Goal: Task Accomplishment & Management: Complete application form

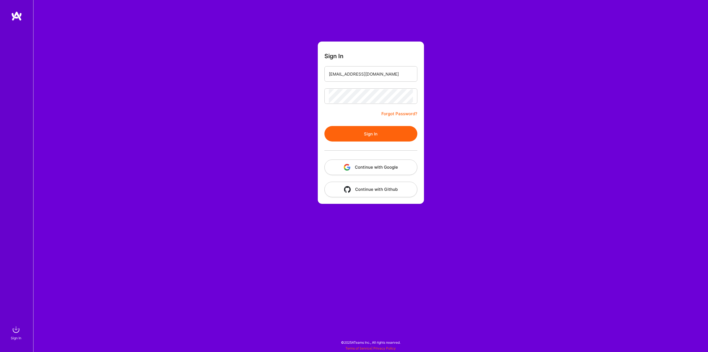
click at [351, 129] on button "Sign In" at bounding box center [371, 133] width 93 height 15
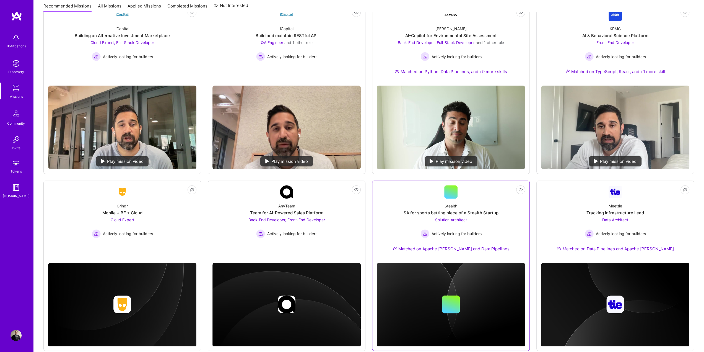
scroll to position [28, 0]
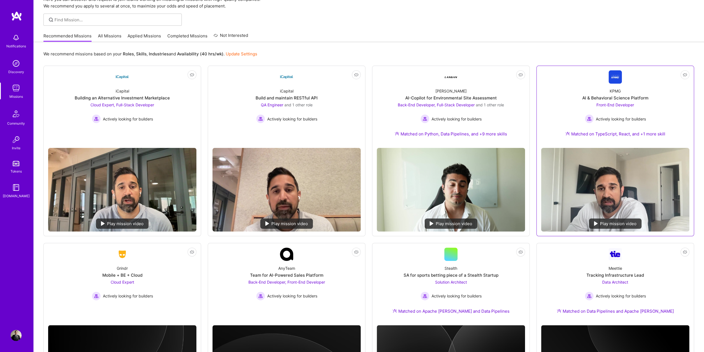
click at [649, 116] on div "KPMG AI & Behavioral Science Platform Front-End Developer Actively looking for …" at bounding box center [615, 114] width 148 height 60
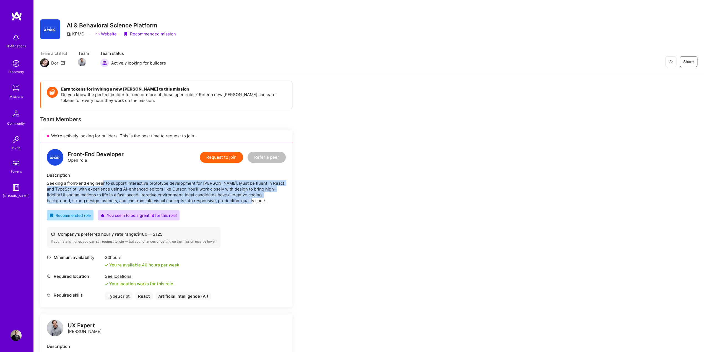
drag, startPoint x: 104, startPoint y: 178, endPoint x: 238, endPoint y: 200, distance: 136.0
click at [238, 200] on div "Description Seeking a front-end engineer to support interactive prototype devel…" at bounding box center [166, 187] width 239 height 31
click at [238, 200] on div "Seeking a front-end engineer to support interactive prototype development for […" at bounding box center [166, 191] width 239 height 23
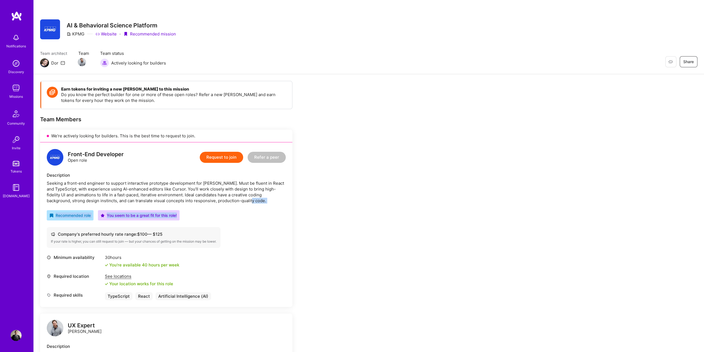
drag, startPoint x: 237, startPoint y: 201, endPoint x: 229, endPoint y: 203, distance: 9.3
click at [229, 203] on div "Front-End Developer Open role Request to join Refer a peer Description Seeking …" at bounding box center [166, 224] width 252 height 164
click at [220, 161] on button "Request to join" at bounding box center [221, 157] width 43 height 11
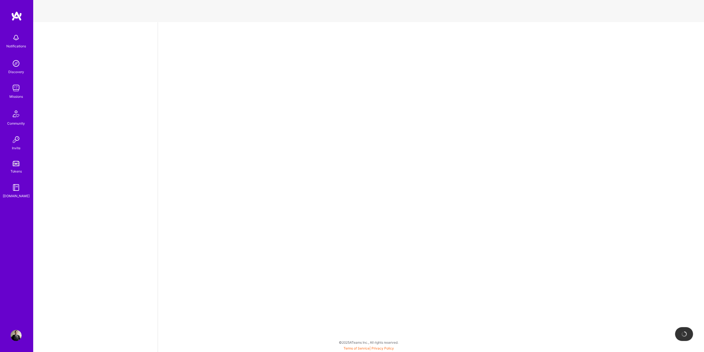
select select "US"
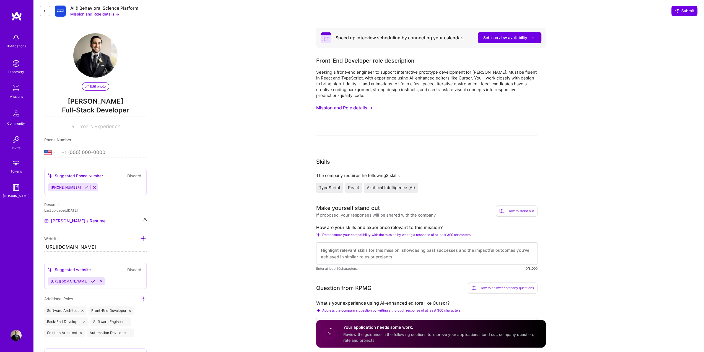
click at [17, 336] on img at bounding box center [16, 335] width 11 height 11
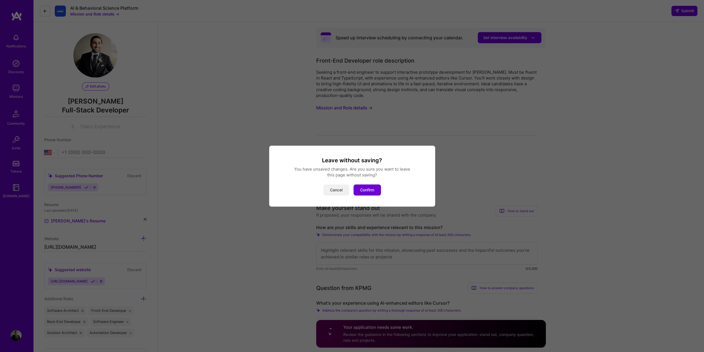
click at [343, 190] on button "Cancel" at bounding box center [336, 189] width 26 height 11
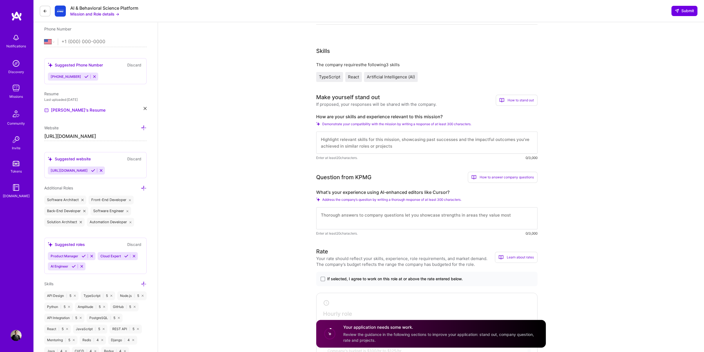
scroll to position [83, 0]
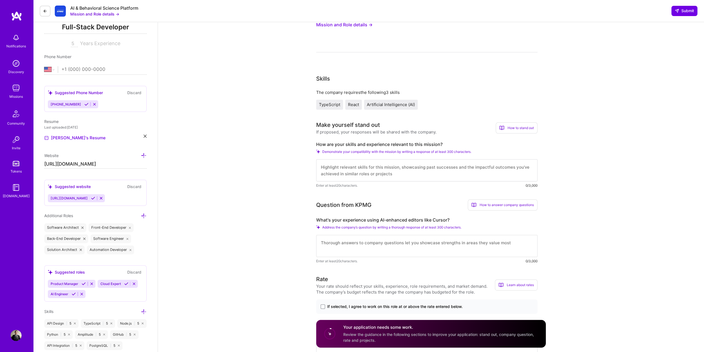
click at [383, 171] on textarea at bounding box center [426, 170] width 221 height 22
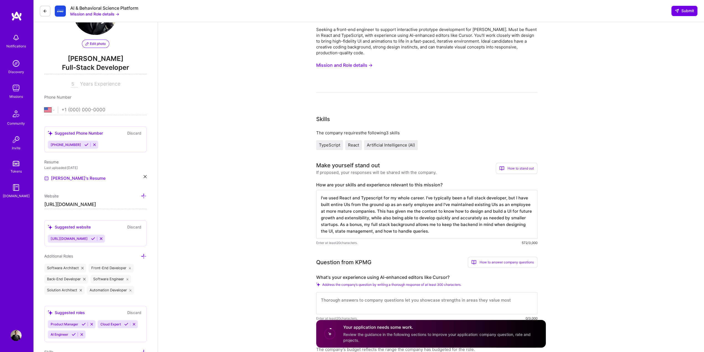
scroll to position [111, 0]
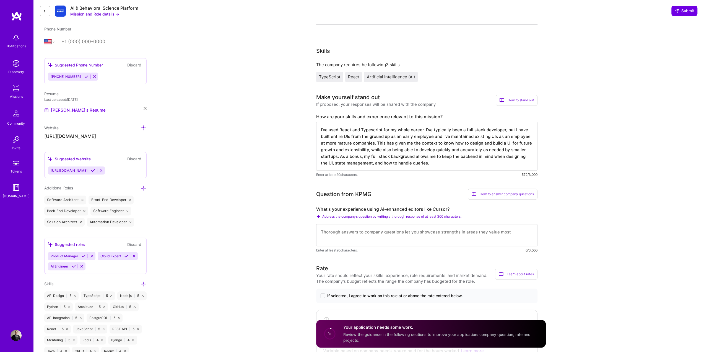
type textarea "I've used React and Typescript for my whole career. I've typically been a full …"
click at [397, 226] on textarea at bounding box center [426, 235] width 221 height 22
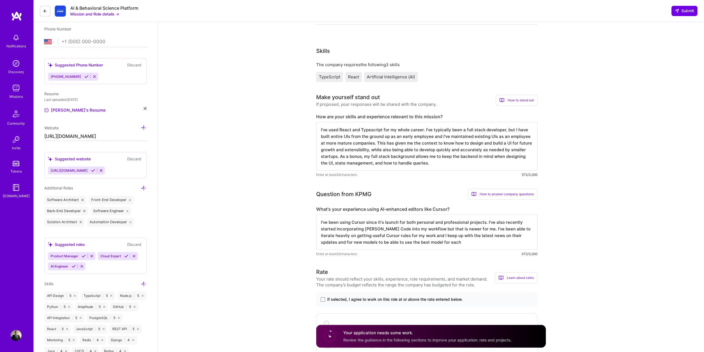
type textarea "I've been using Cursor since it's launch for both personal and professional pro…"
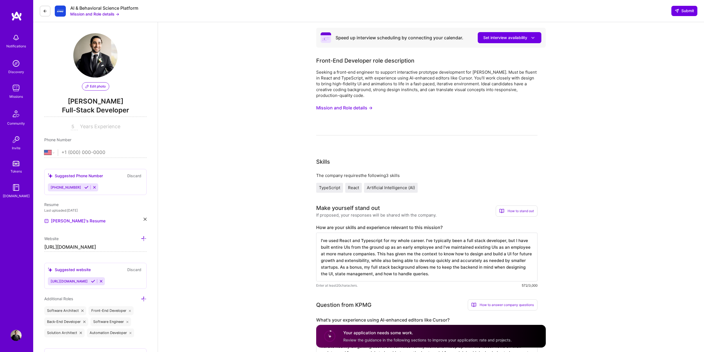
select select "US"
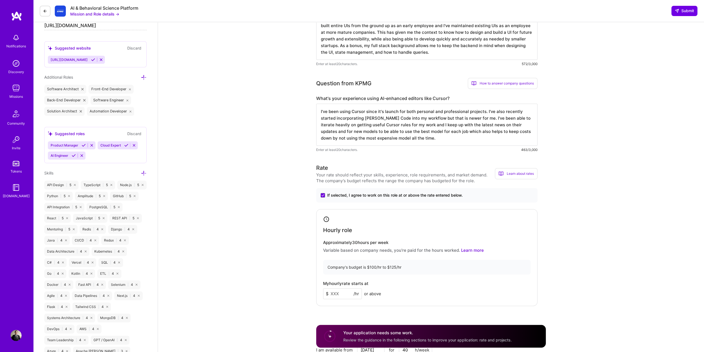
scroll to position [0, 0]
click at [340, 294] on input at bounding box center [342, 293] width 39 height 11
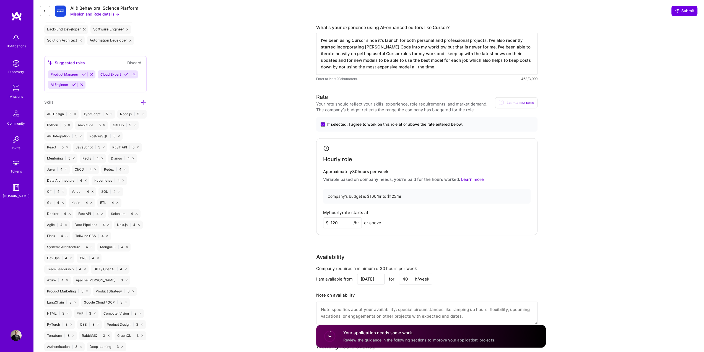
scroll to position [332, 0]
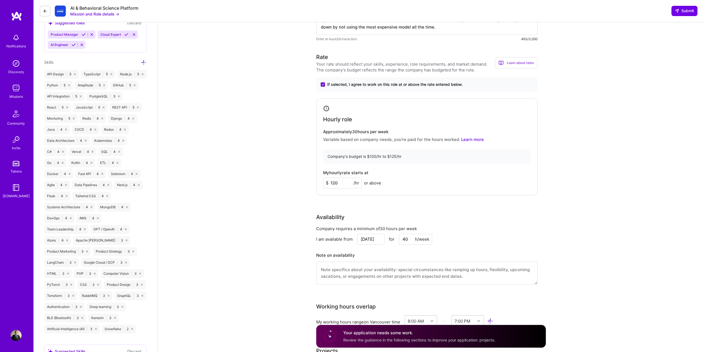
click at [340, 182] on input "120" at bounding box center [342, 182] width 39 height 11
type input "110"
click at [417, 168] on div "Hourly role Approximately 30 hours per week Variable based on company needs, yo…" at bounding box center [426, 146] width 221 height 97
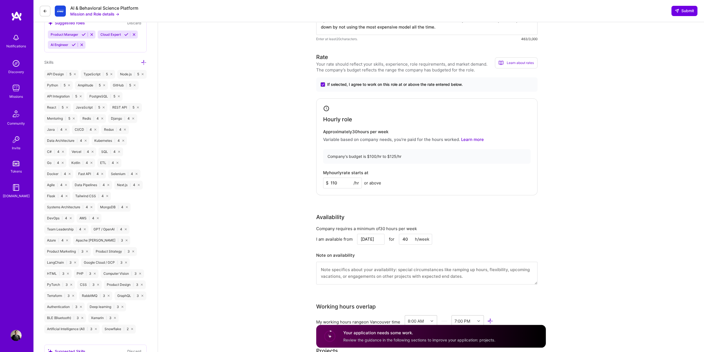
click at [406, 240] on input "40" at bounding box center [415, 239] width 33 height 11
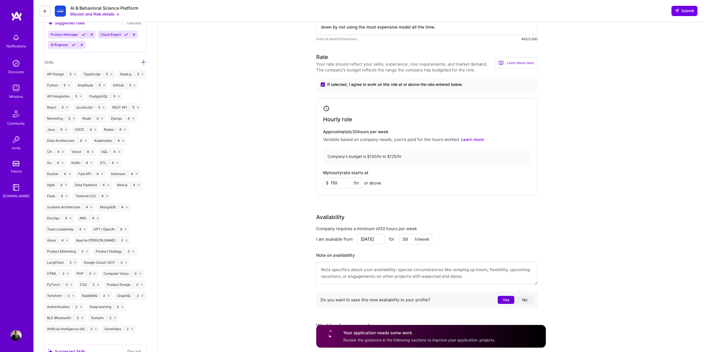
type input "30"
click at [370, 239] on input "[DATE]" at bounding box center [370, 239] width 27 height 11
click at [335, 195] on div "11" at bounding box center [333, 195] width 7 height 7
click at [364, 269] on textarea at bounding box center [426, 272] width 221 height 23
click at [395, 269] on textarea "I have a prebooked vacation Aug" at bounding box center [426, 272] width 221 height 23
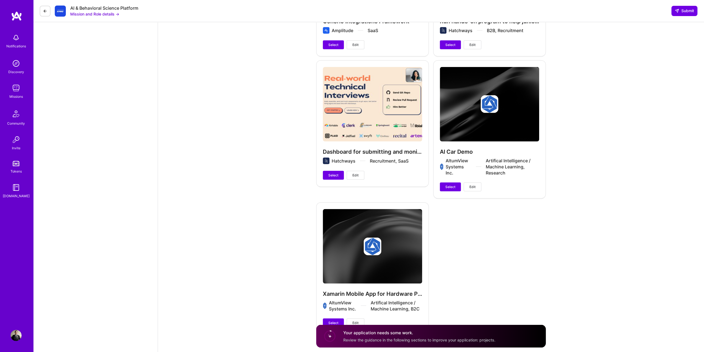
scroll to position [1424, 0]
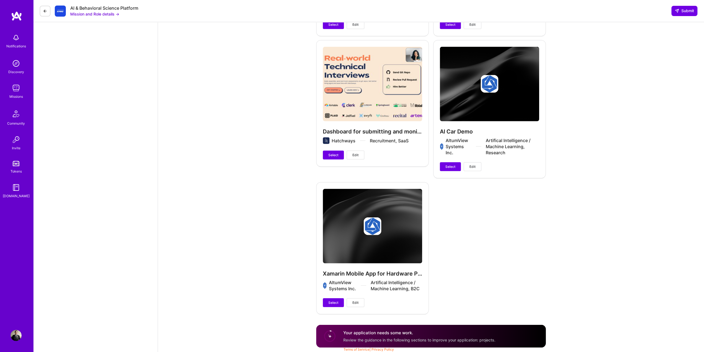
type textarea "I have a prebooked vacation Aug 22-27"
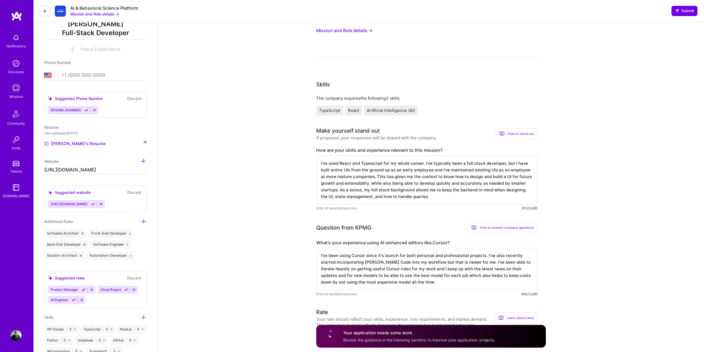
scroll to position [0, 0]
